Goal: Information Seeking & Learning: Learn about a topic

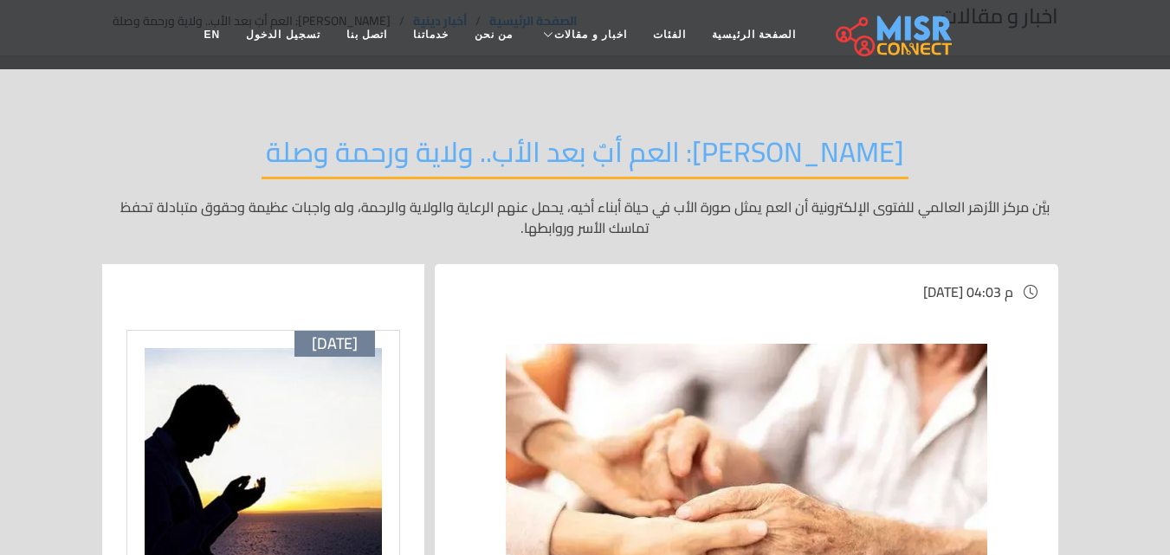
scroll to position [65, 0]
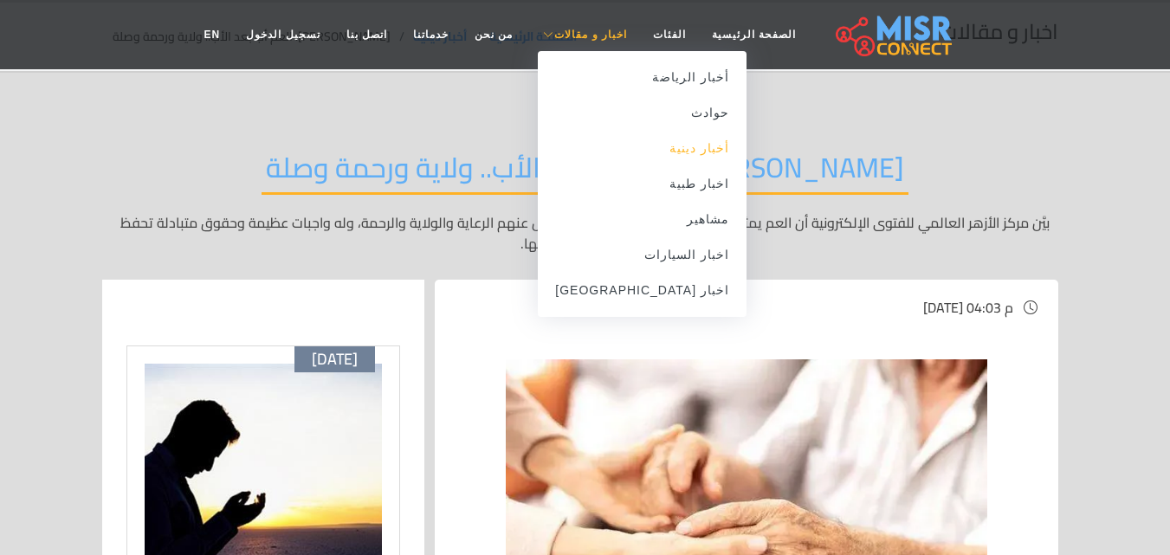
click at [673, 151] on link "أخبار دينية" at bounding box center [642, 149] width 209 height 36
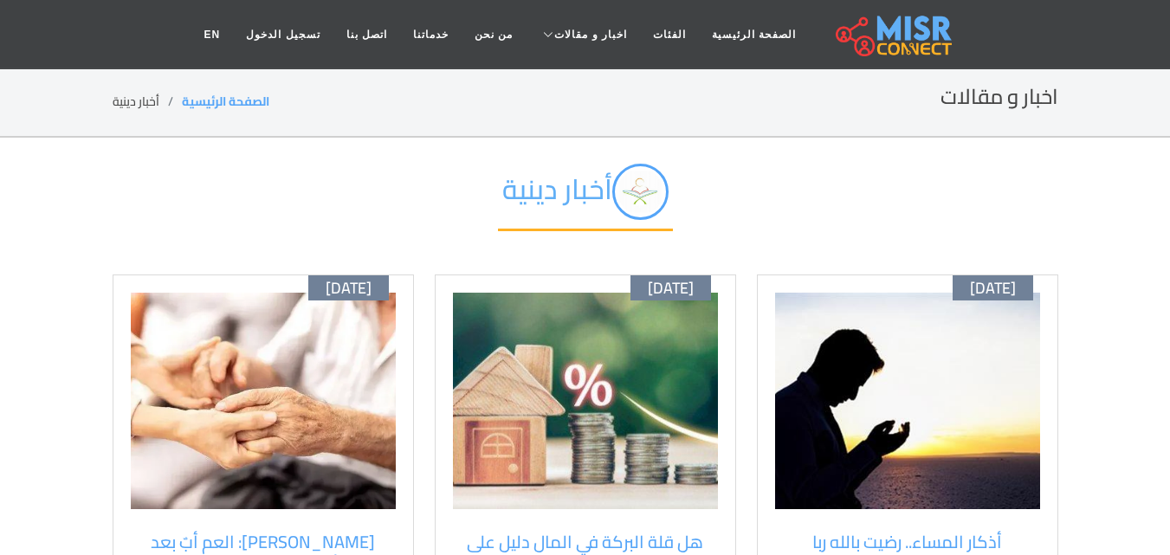
click at [526, 320] on img at bounding box center [585, 401] width 265 height 216
click at [908, 466] on img at bounding box center [907, 401] width 265 height 216
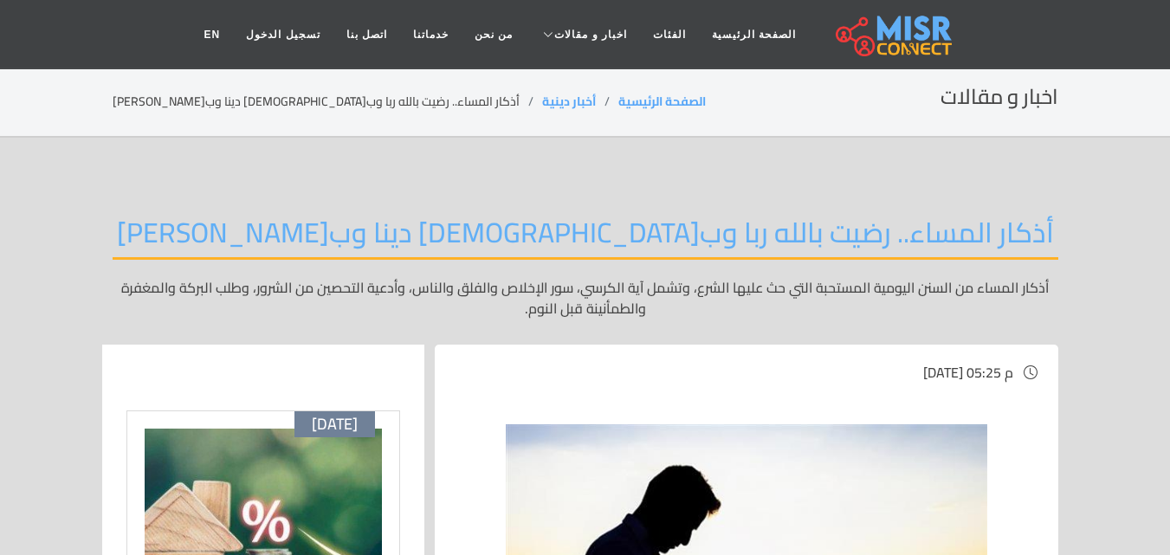
click at [635, 133] on section "اخبار و مقالات الصفحة الرئيسية أخبار دينية أذكار المساء.. رضيت بالله ربا وب[DEM…" at bounding box center [585, 103] width 1170 height 70
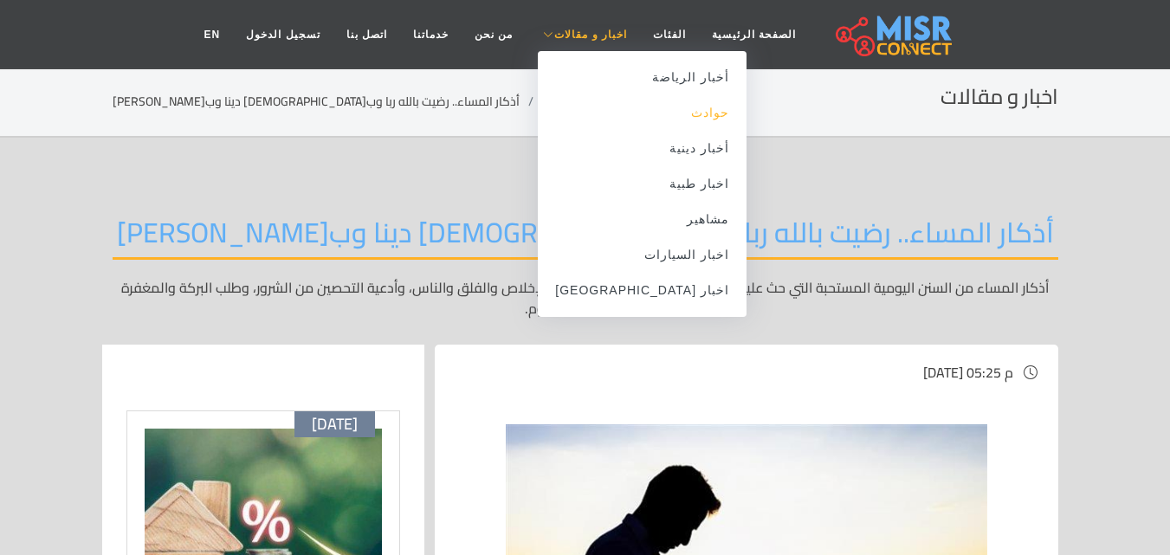
click at [663, 107] on link "حوادث" at bounding box center [642, 113] width 209 height 36
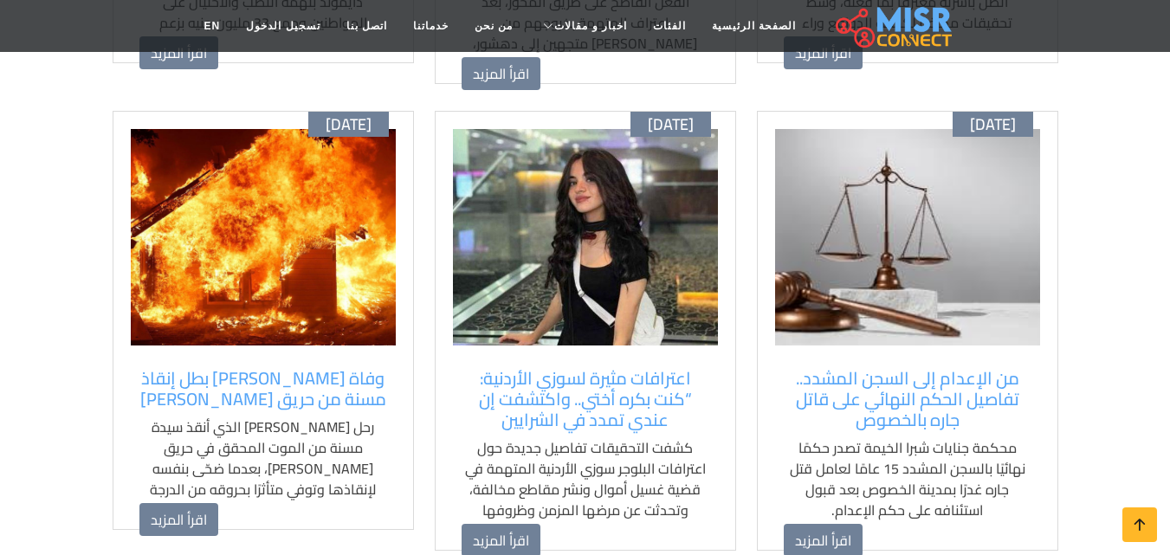
scroll to position [641, 0]
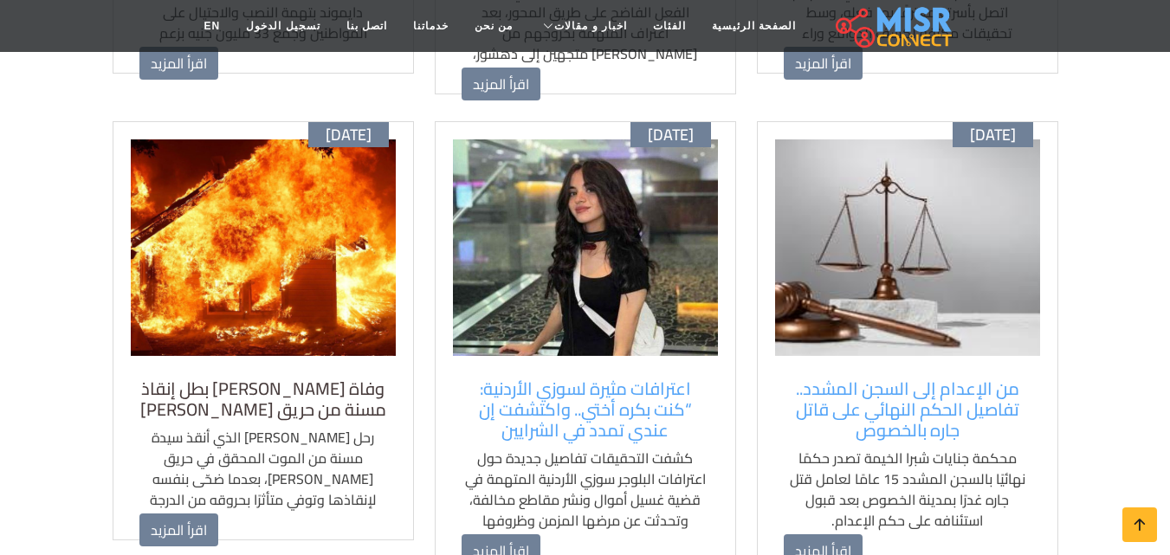
click at [341, 378] on h5 "وفاة الشاب عبد الله السيد بطل إنقاذ مسنة من حريق فيصل" at bounding box center [263, 399] width 248 height 42
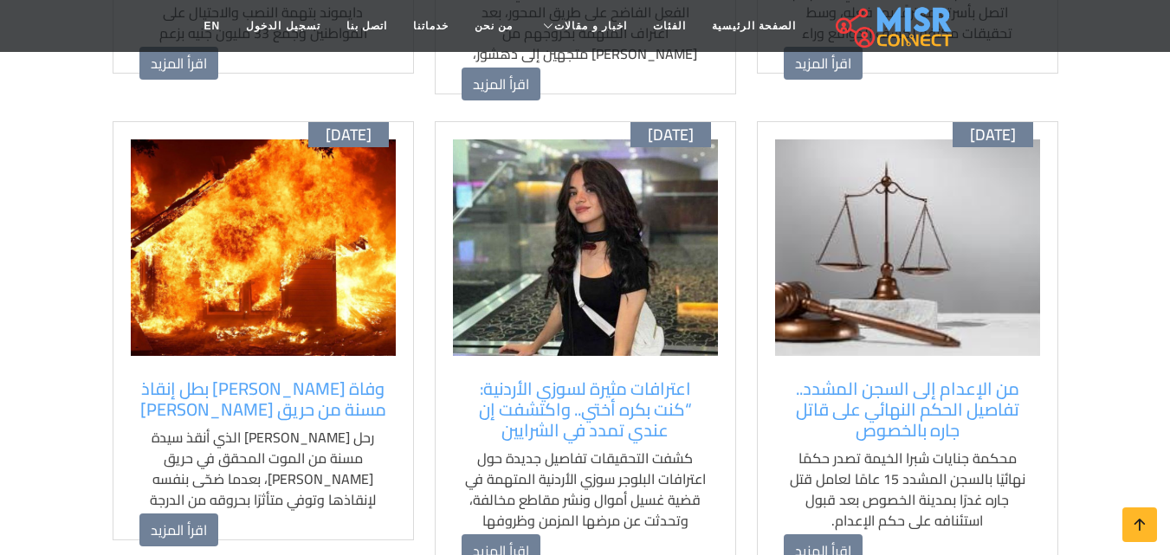
click at [523, 237] on img at bounding box center [585, 247] width 265 height 216
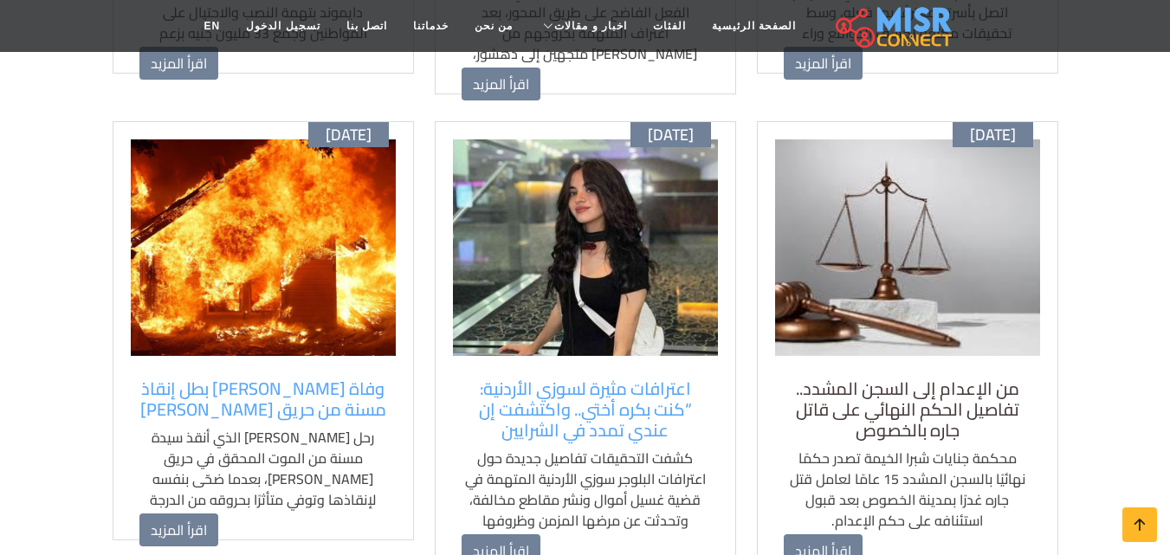
click at [795, 395] on h5 "من الإعدام إلى السجن المشدد.. تفاصيل الحكم النهائي على قاتل جاره بالخصوص" at bounding box center [908, 409] width 248 height 62
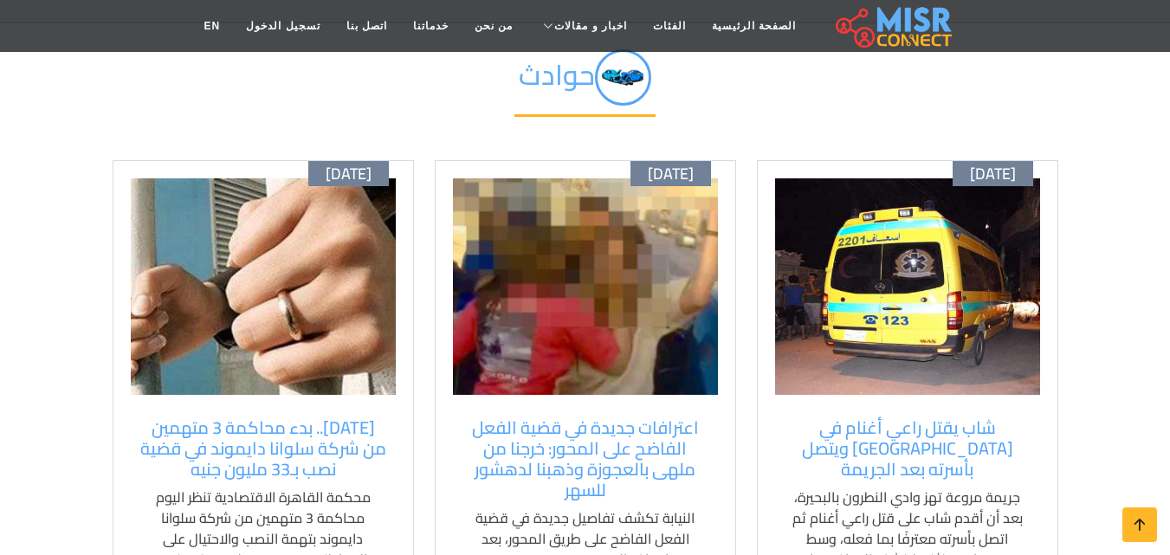
scroll to position [119, 0]
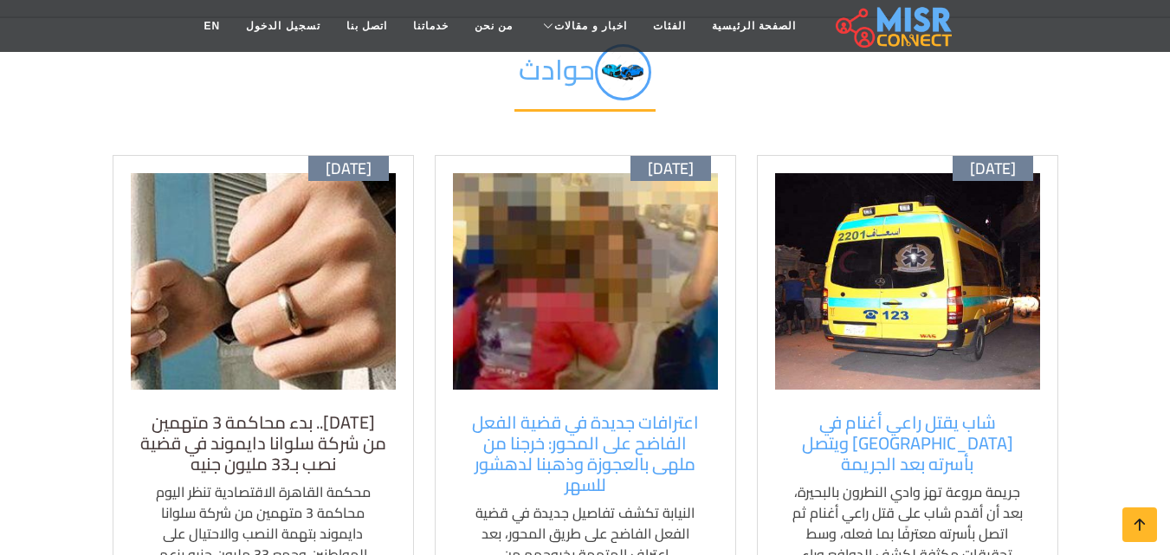
click at [284, 425] on h5 "اليوم.. بدء محاكمة 3 متهمين من شركة سلوانا دايموند في قضية نصب بـ33 مليون جنيه" at bounding box center [263, 443] width 248 height 62
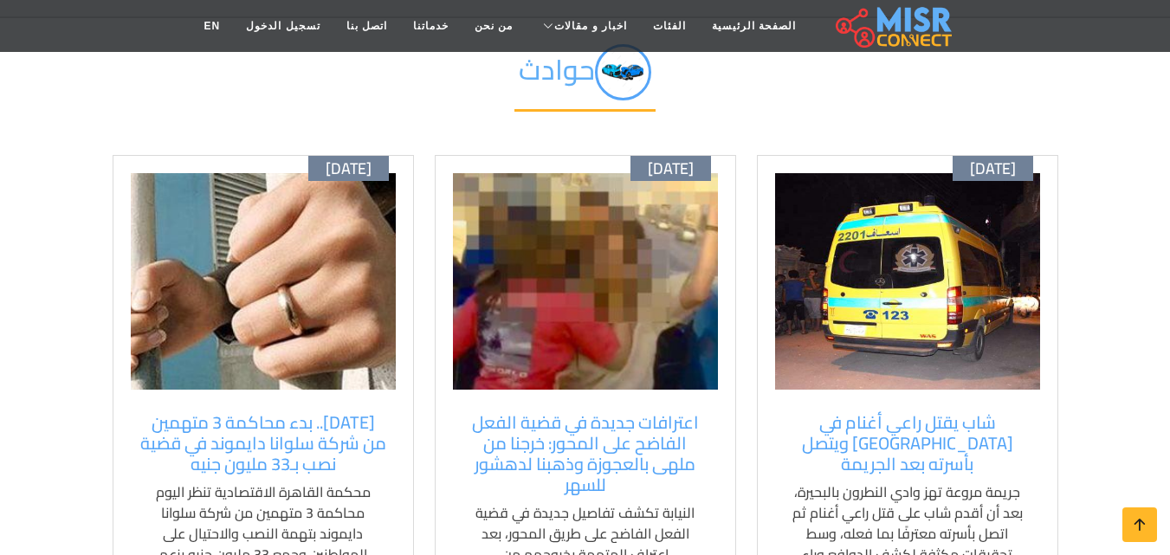
click at [457, 240] on img at bounding box center [585, 281] width 265 height 216
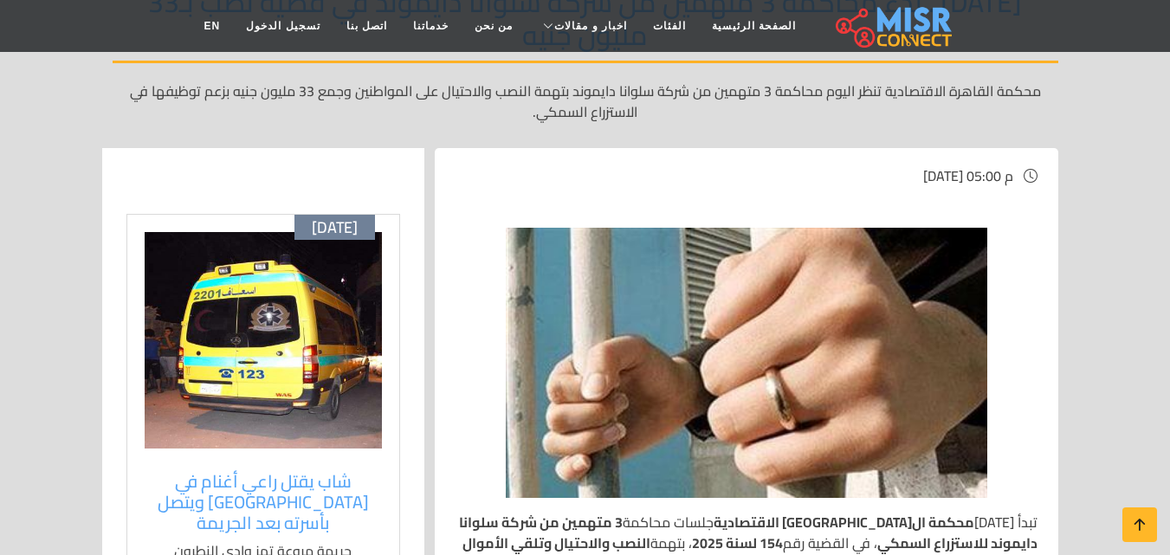
scroll to position [236, 0]
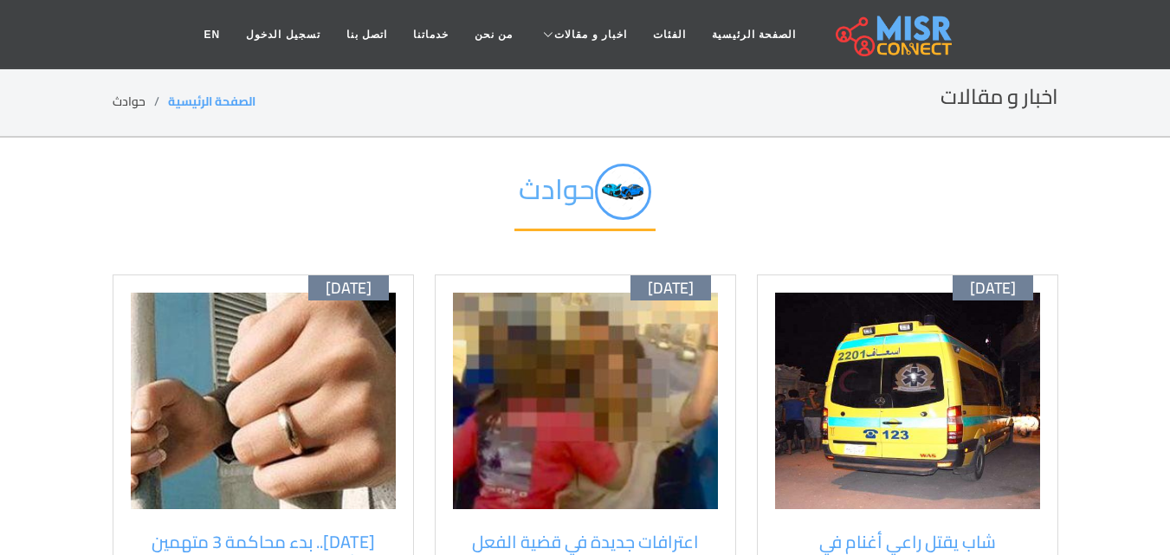
click at [764, 333] on div "أكتوبر 11 شاب يقتل راعي أغنام في وادي النطرون ويتصل بأسرته بعد الجريمة جريمة مر…" at bounding box center [907, 494] width 301 height 440
click at [804, 375] on img at bounding box center [907, 401] width 265 height 216
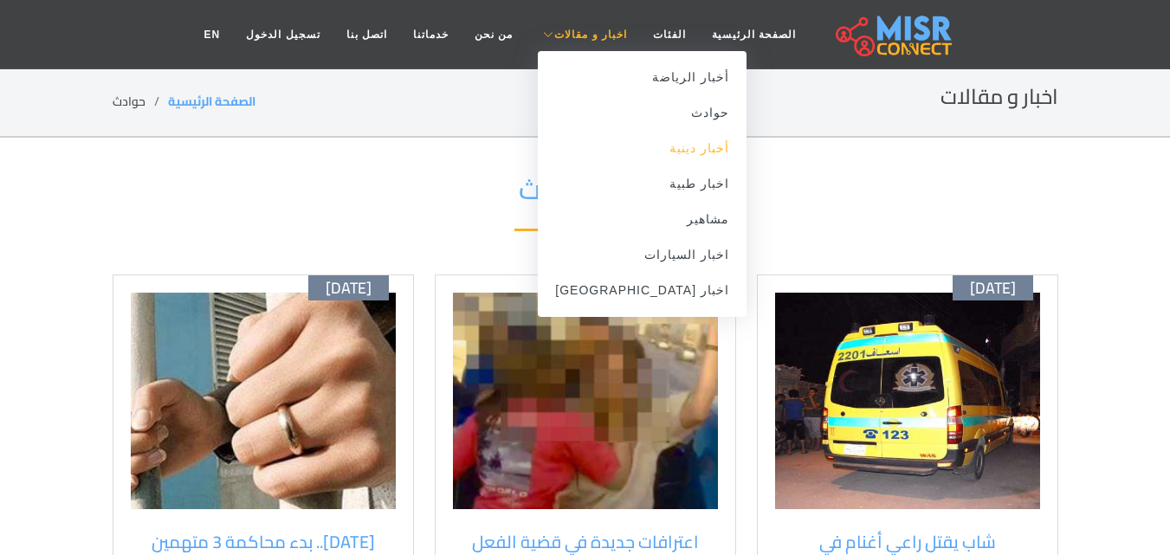
click at [654, 157] on link "أخبار دينية" at bounding box center [642, 149] width 209 height 36
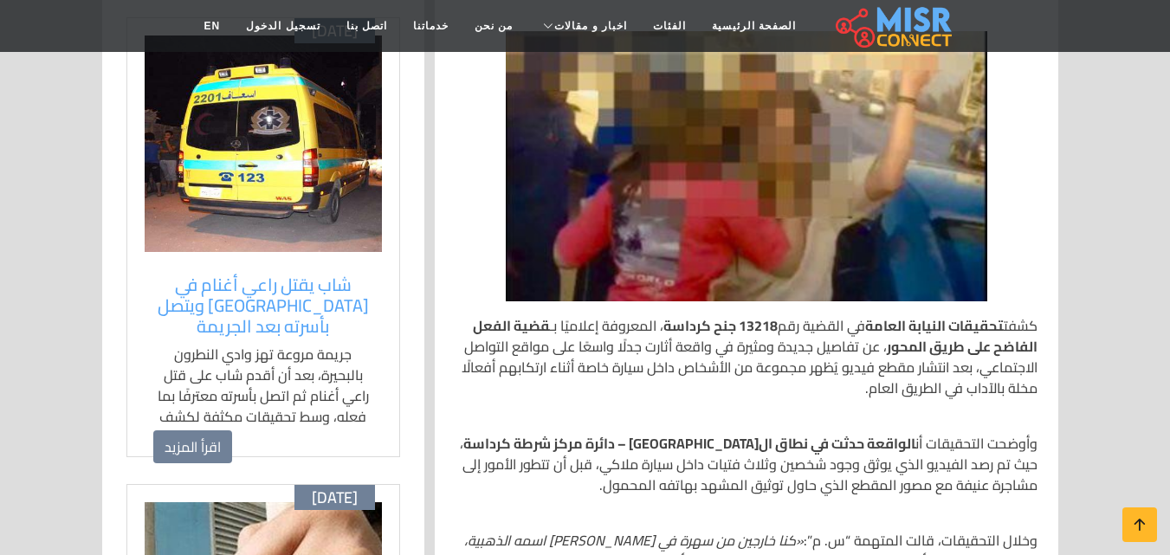
scroll to position [349, 0]
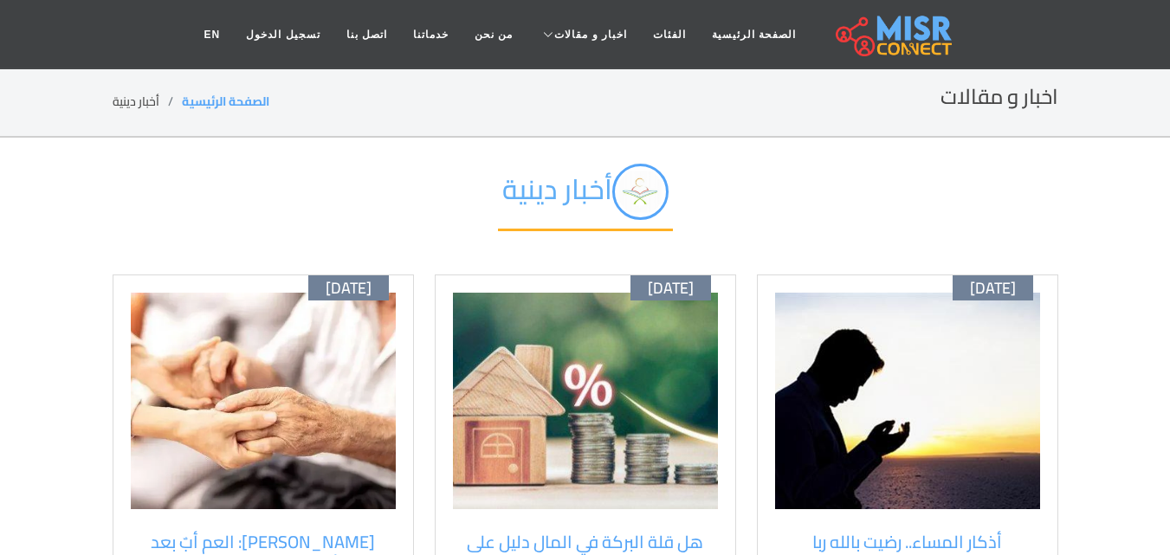
click at [950, 405] on img at bounding box center [907, 401] width 265 height 216
click at [832, 429] on img at bounding box center [907, 401] width 265 height 216
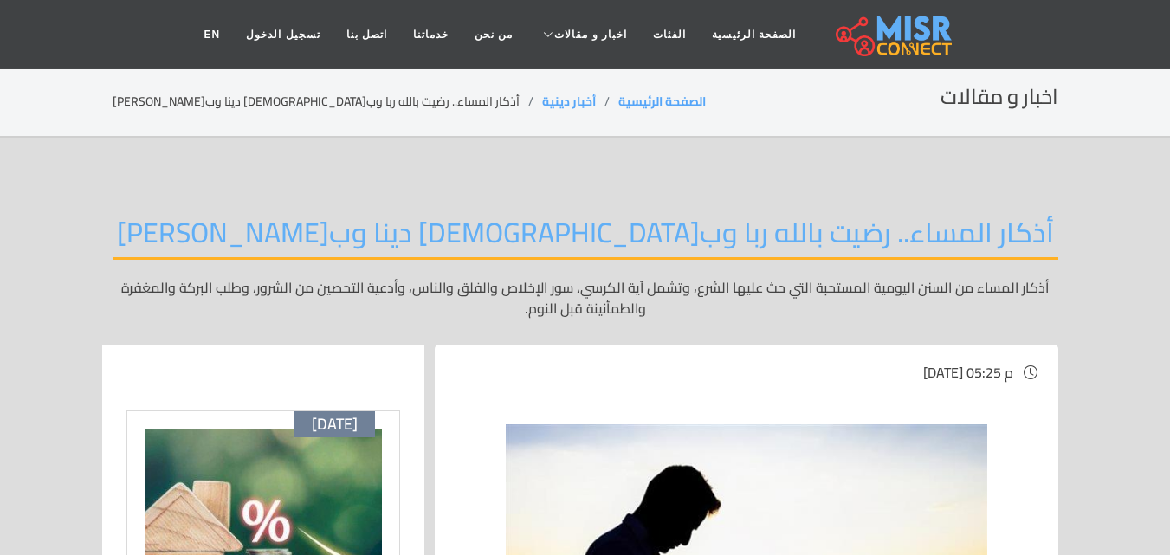
click at [260, 3] on header "الصفحة الرئيسية الفئات اخبار و مقالات أخبار الرياضة حوادث أخبار دينية اخبار طبي…" at bounding box center [585, 34] width 1170 height 69
